Goal: Information Seeking & Learning: Learn about a topic

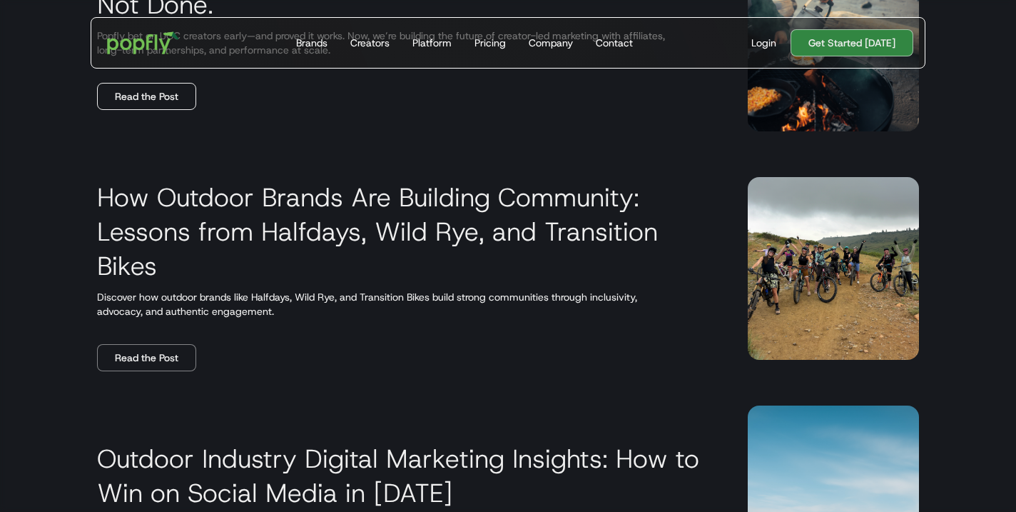
scroll to position [657, 0]
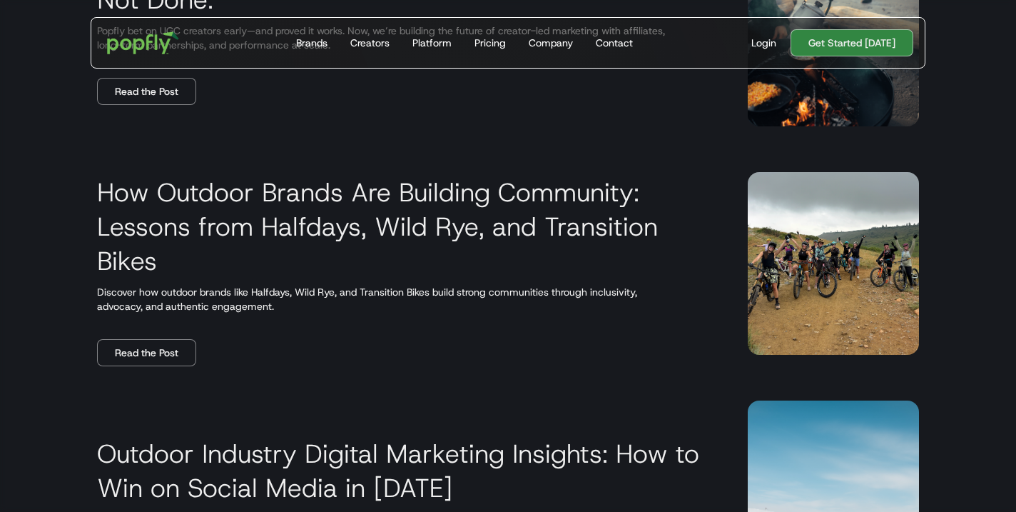
click at [263, 206] on h3 "How Outdoor Brands Are Building Community: Lessons from Halfdays, Wild Rye, and…" at bounding box center [405, 226] width 617 height 103
click at [163, 359] on link "Read the Post" at bounding box center [146, 352] width 99 height 27
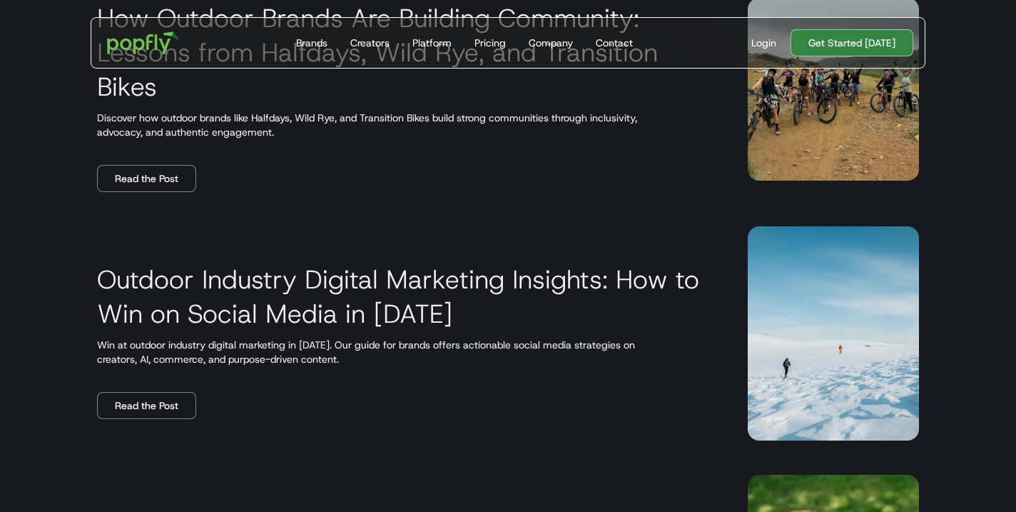
scroll to position [846, 0]
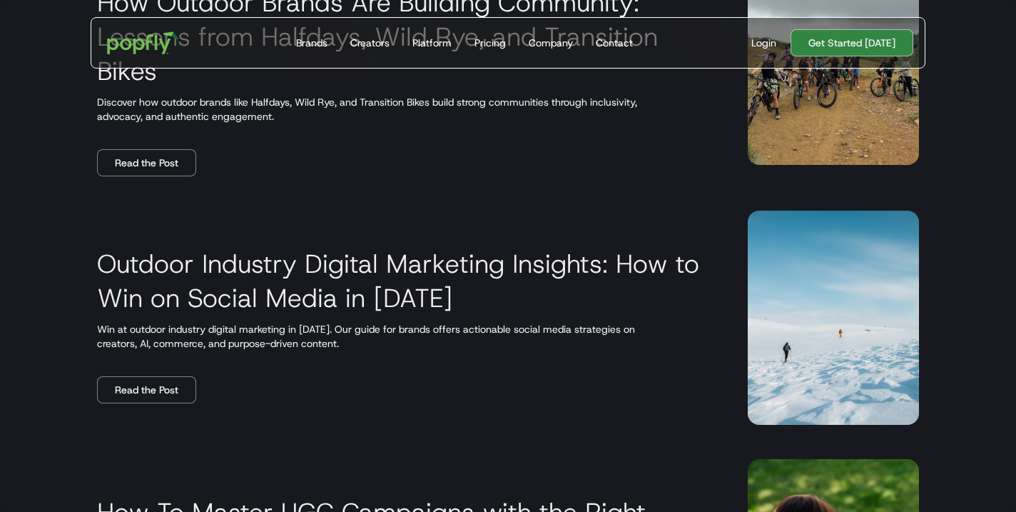
click at [777, 291] on img at bounding box center [833, 318] width 171 height 214
click at [567, 288] on h3 "Outdoor Industry Digital Marketing Insights: How to Win on Social Media in [DAT…" at bounding box center [405, 280] width 617 height 69
click at [568, 269] on h3 "Outdoor Industry Digital Marketing Insights: How to Win on Social Media in [DAT…" at bounding box center [405, 280] width 617 height 69
click at [859, 322] on img at bounding box center [833, 318] width 171 height 214
click at [140, 385] on link "Read the Post" at bounding box center [146, 389] width 99 height 27
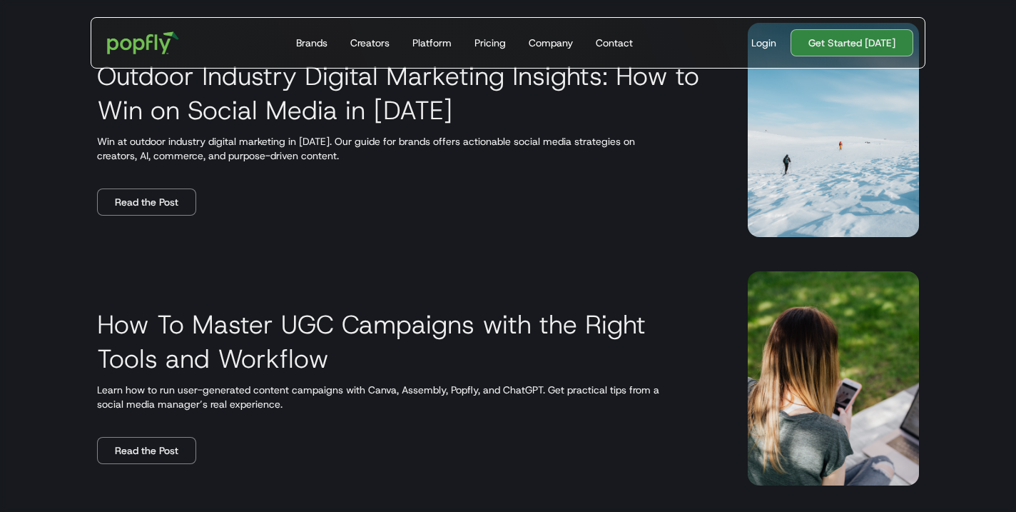
scroll to position [1046, 0]
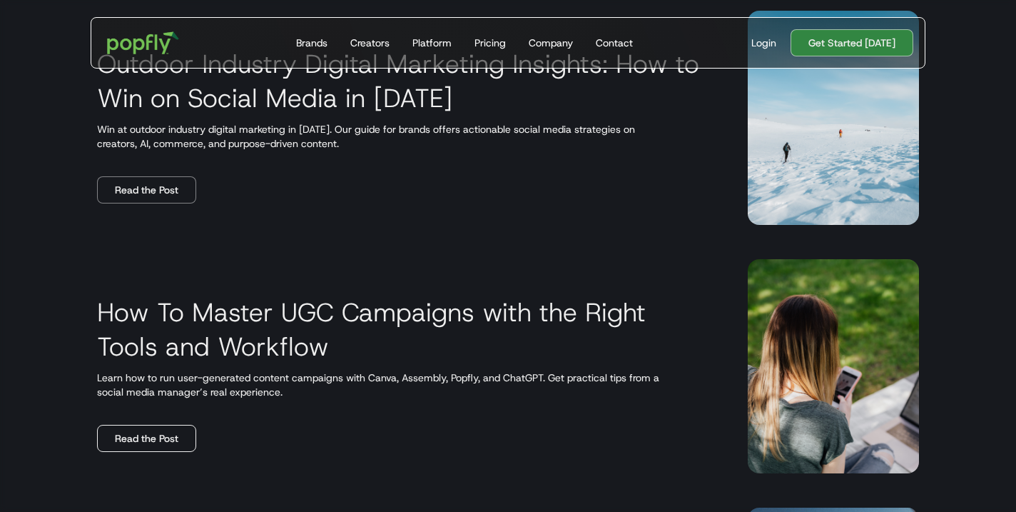
click at [141, 432] on link "Read the Post" at bounding box center [146, 438] width 99 height 27
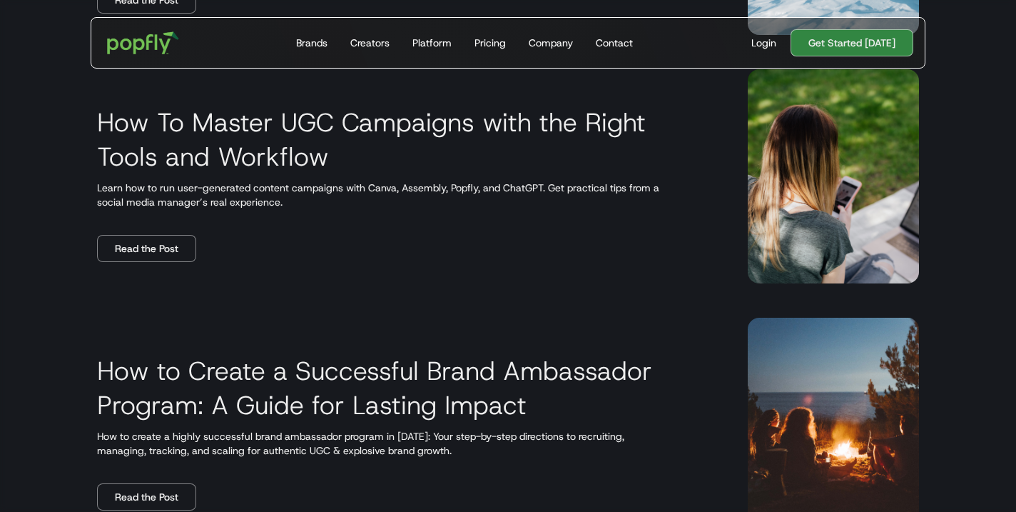
scroll to position [1359, 0]
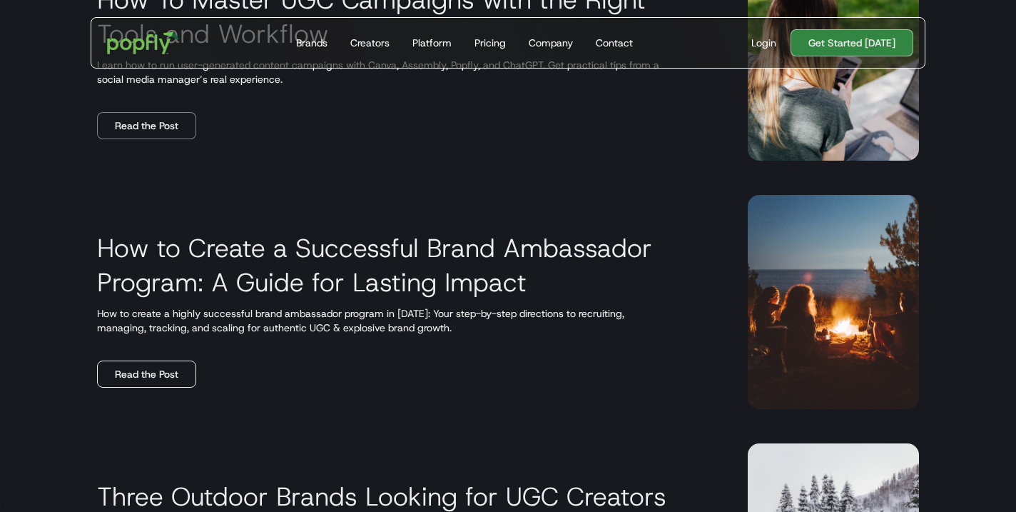
click at [146, 368] on link "Read the Post" at bounding box center [146, 373] width 99 height 27
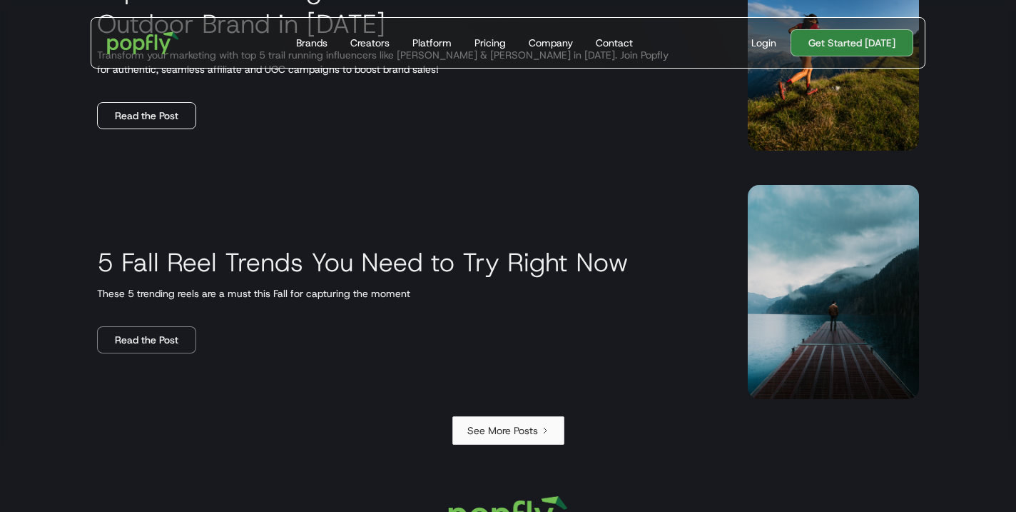
scroll to position [2367, 0]
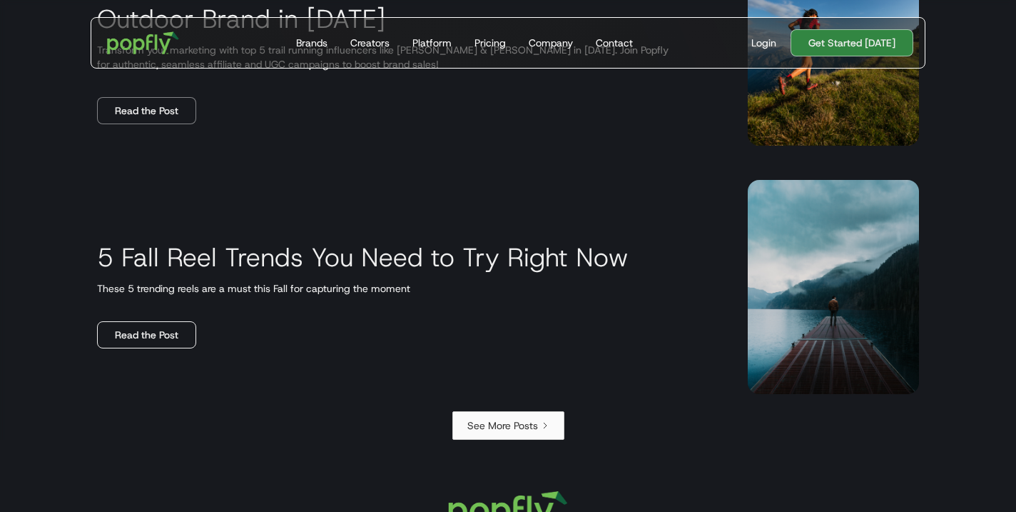
click at [129, 337] on link "Read the Post" at bounding box center [146, 334] width 99 height 27
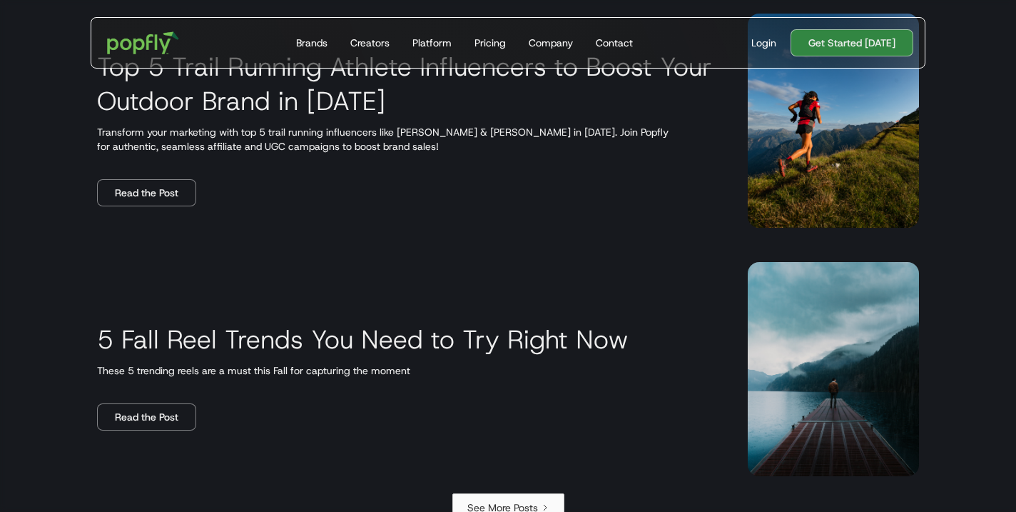
scroll to position [2226, 0]
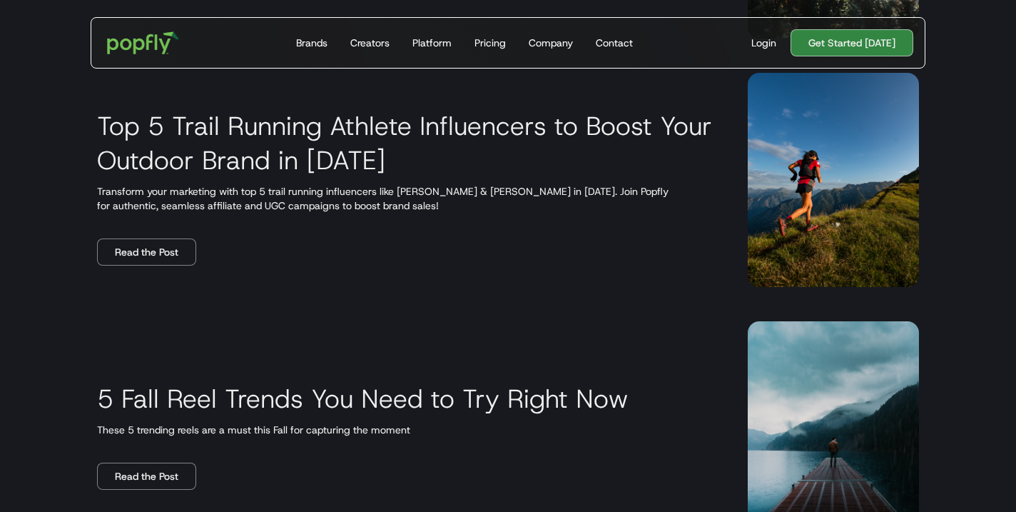
click at [689, 128] on h3 "Top 5 Trail Running Athlete Influencers to Boost Your Outdoor Brand in 2025" at bounding box center [405, 142] width 617 height 69
click at [130, 254] on link "Read the Post" at bounding box center [146, 251] width 99 height 27
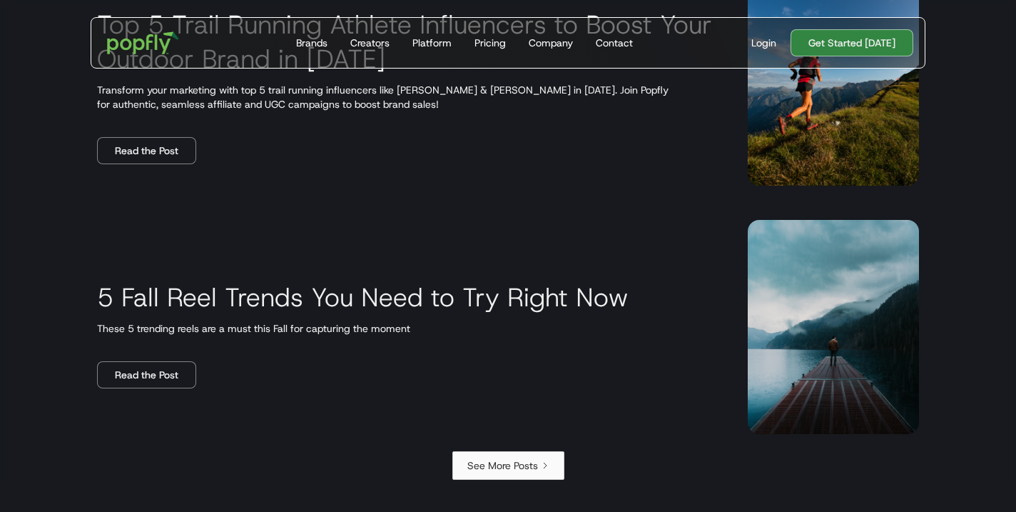
scroll to position [2334, 0]
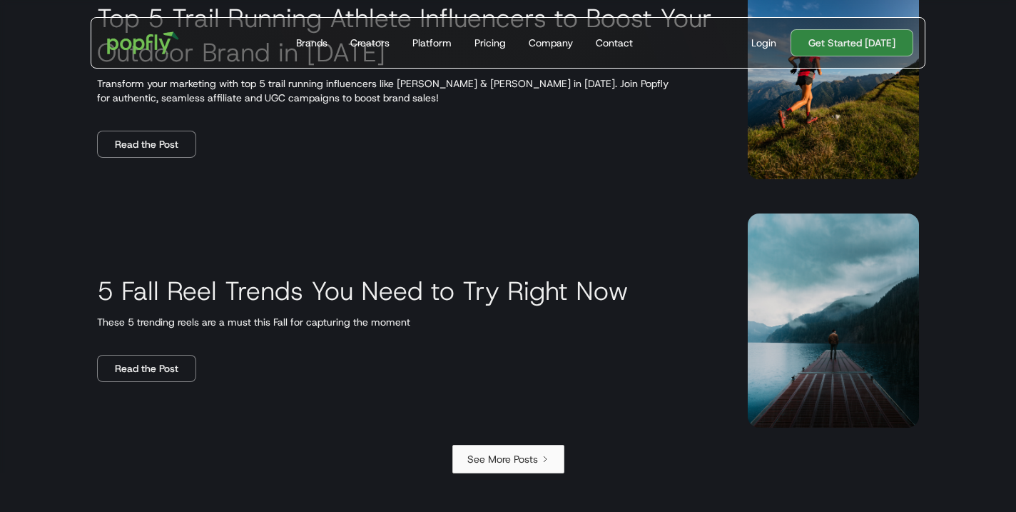
click at [512, 453] on div "See More Posts" at bounding box center [502, 459] width 71 height 14
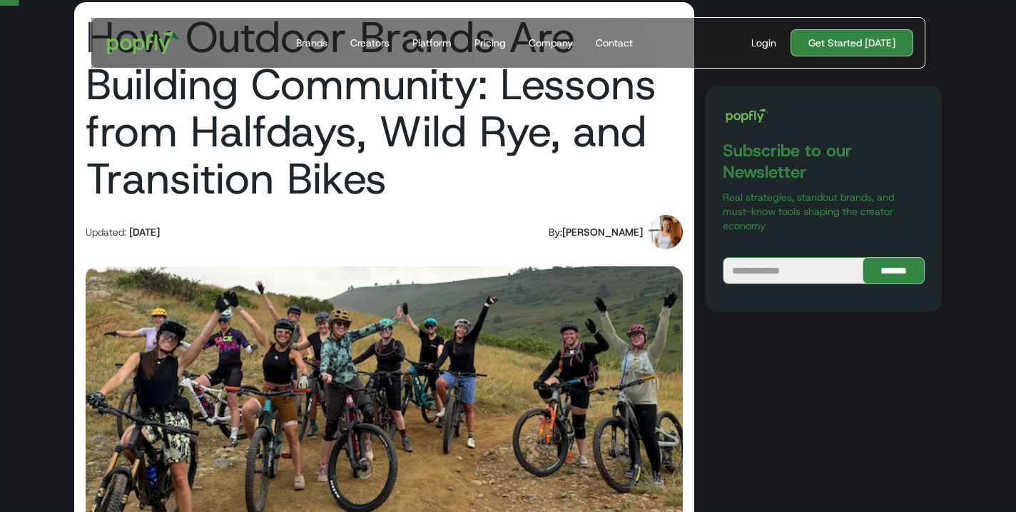
scroll to position [77, 0]
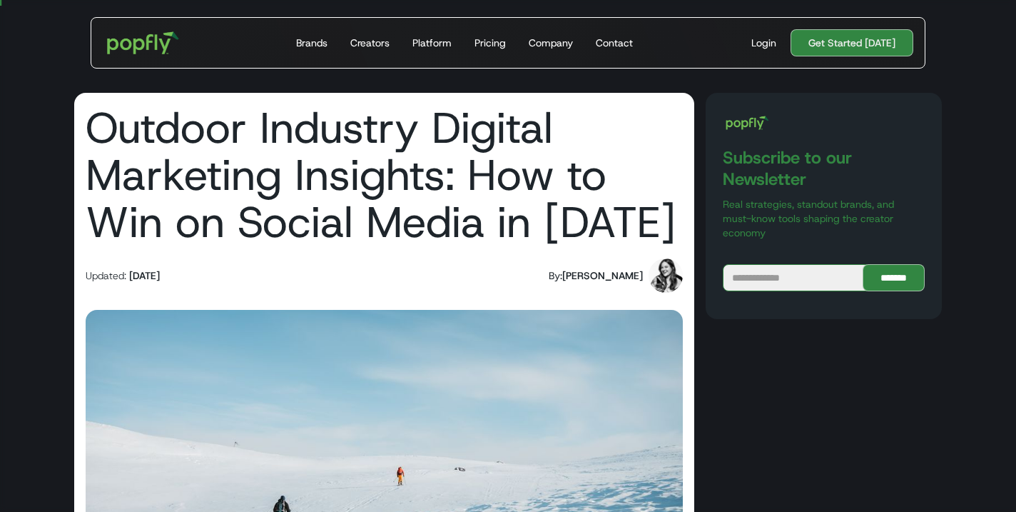
click at [662, 278] on img at bounding box center [666, 275] width 34 height 34
click at [610, 278] on div "[PERSON_NAME]" at bounding box center [602, 275] width 81 height 14
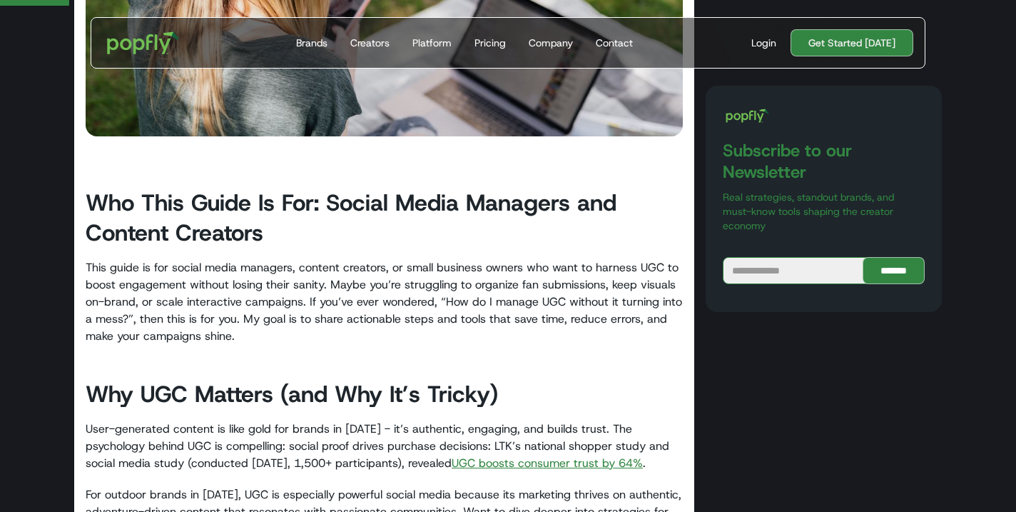
scroll to position [657, 0]
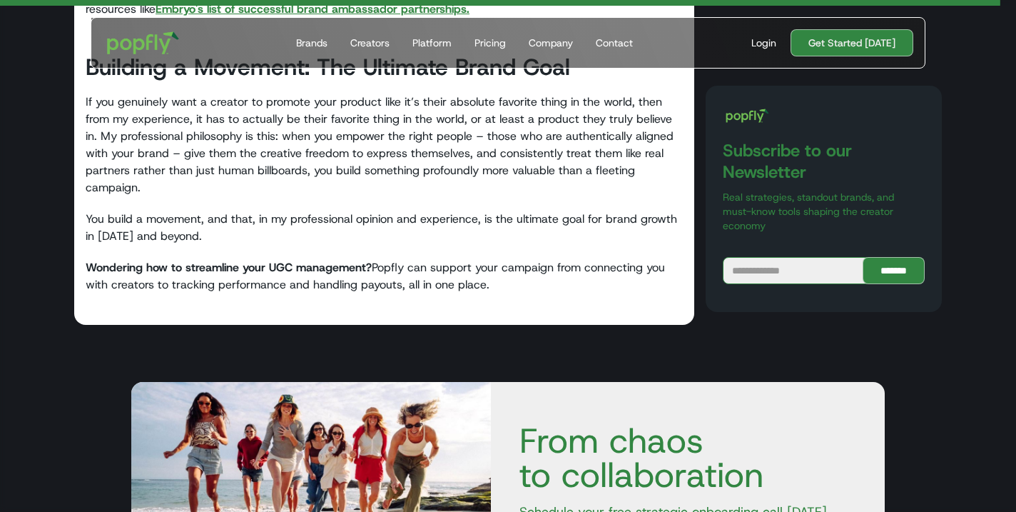
scroll to position [4411, 0]
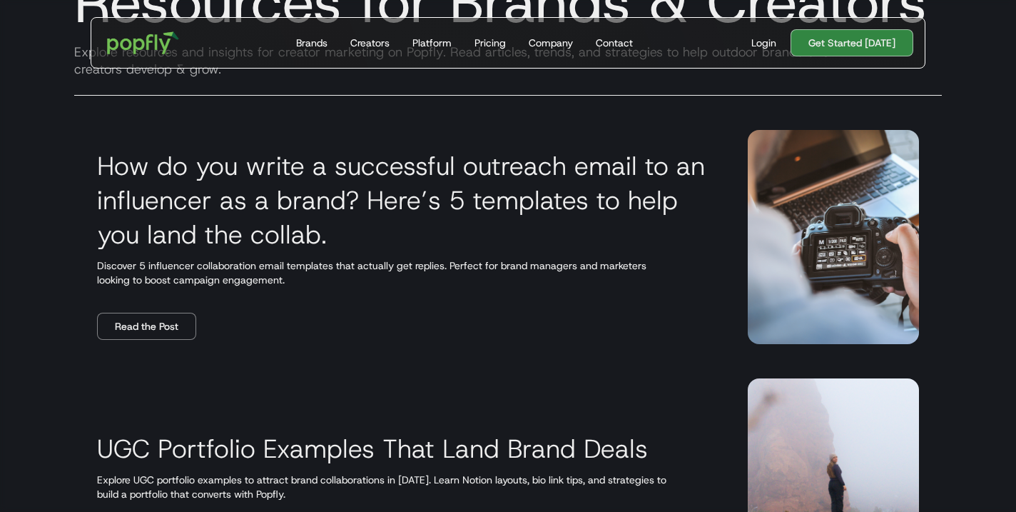
scroll to position [206, 0]
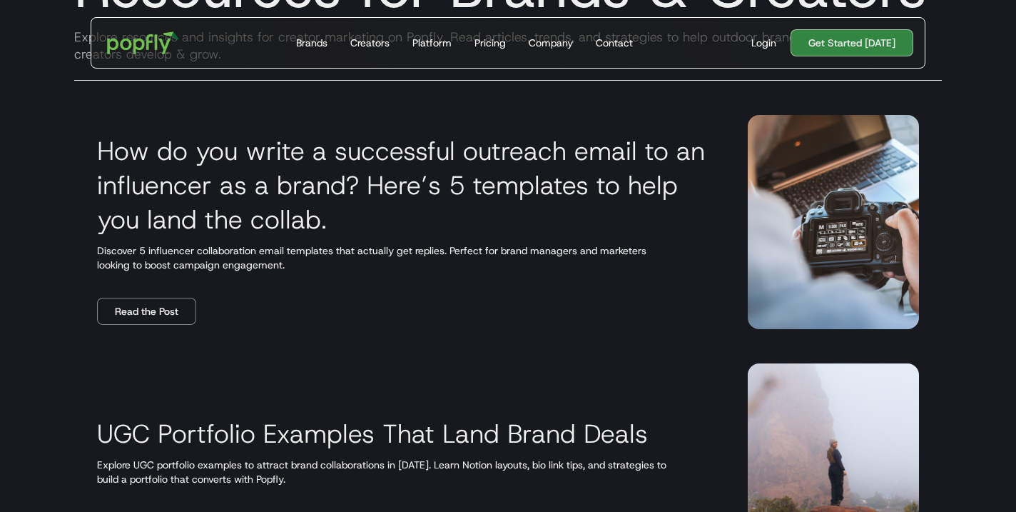
click at [844, 193] on img at bounding box center [833, 222] width 171 height 214
click at [147, 320] on link "Read the Post" at bounding box center [146, 311] width 99 height 27
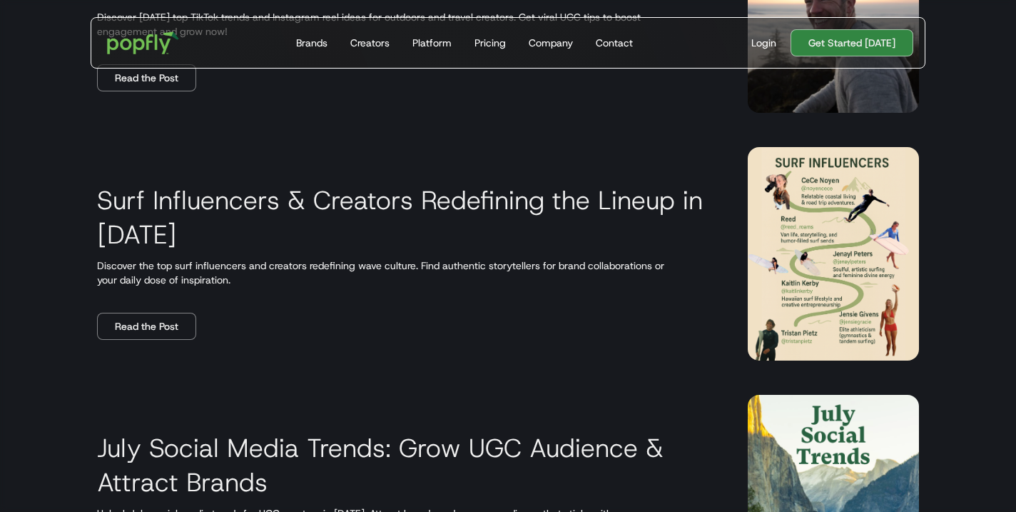
scroll to position [1676, 0]
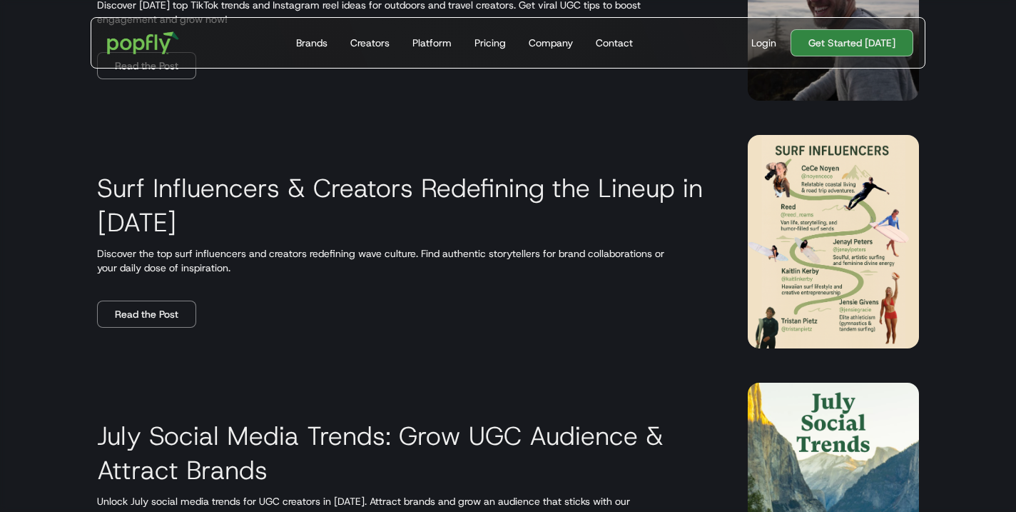
click at [765, 153] on img at bounding box center [833, 241] width 171 height 213
click at [643, 193] on h3 "Surf Influencers & Creators Redefining the Lineup in 2025" at bounding box center [405, 205] width 617 height 69
click at [160, 314] on link "Read the Post" at bounding box center [146, 313] width 99 height 27
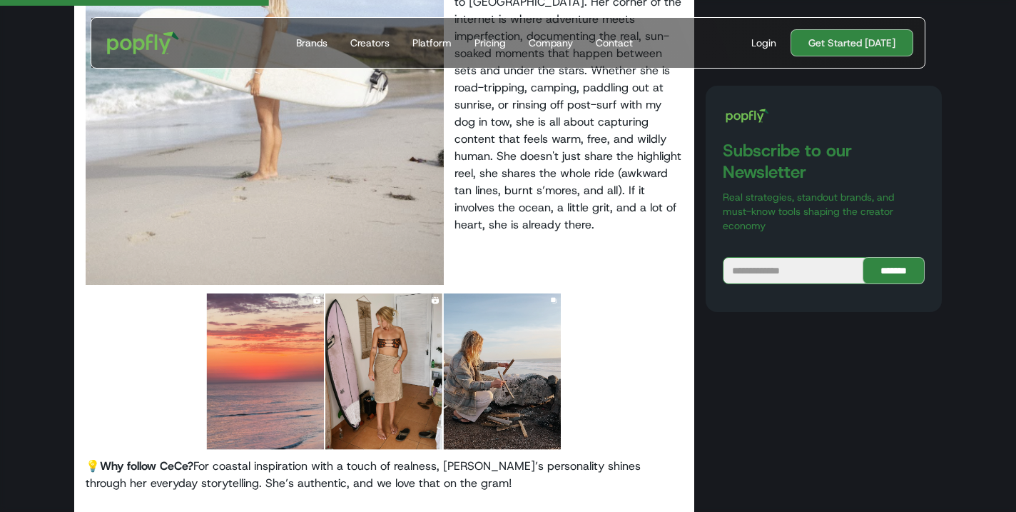
scroll to position [1811, 0]
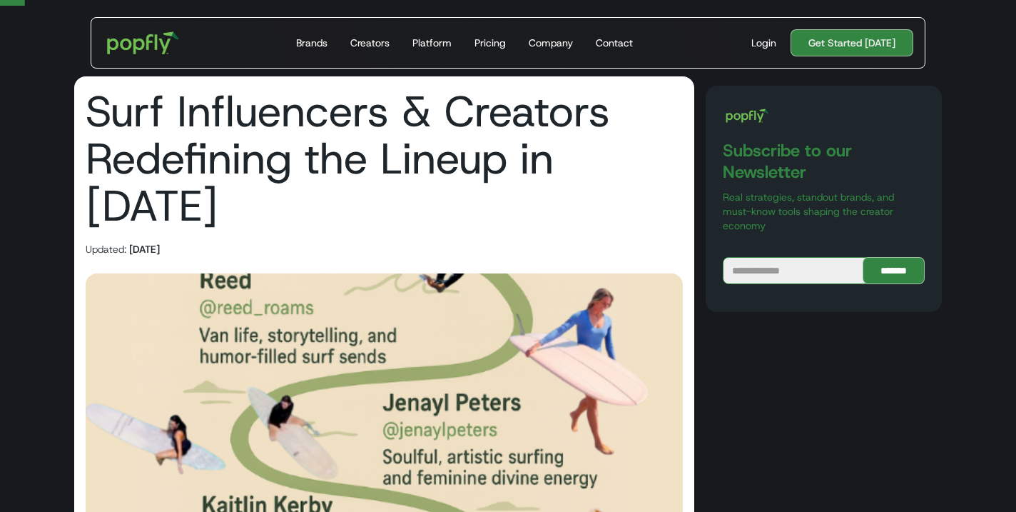
scroll to position [0, 0]
